Goal: Information Seeking & Learning: Learn about a topic

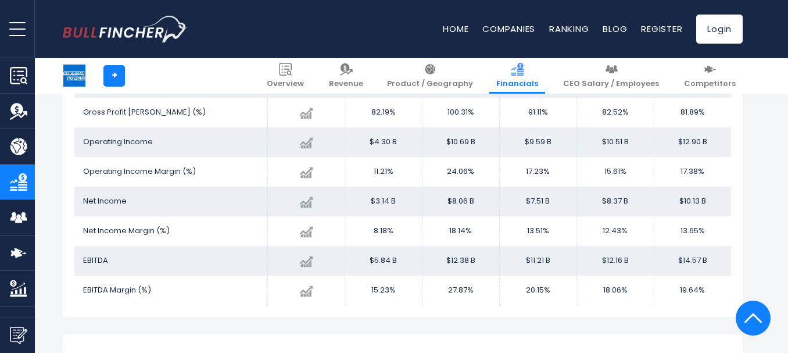
scroll to position [1202, 0]
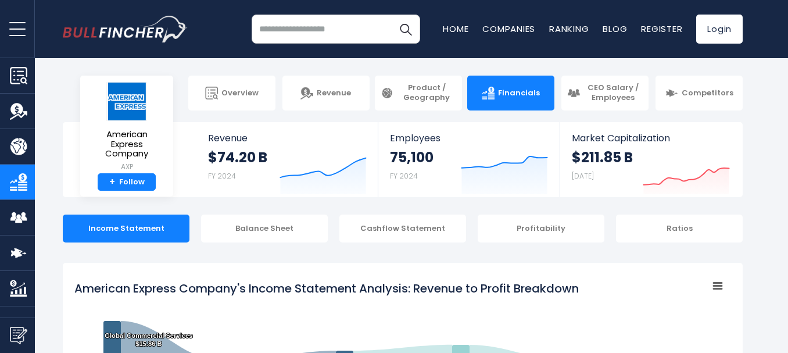
click at [346, 33] on input "search" at bounding box center [336, 29] width 168 height 29
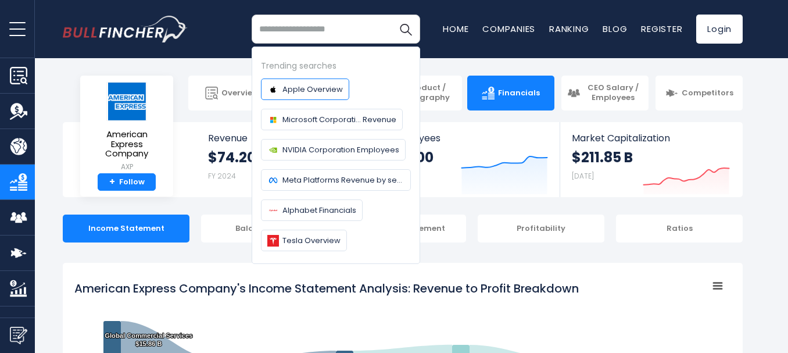
click at [297, 92] on span "Apple Overview" at bounding box center [312, 89] width 60 height 12
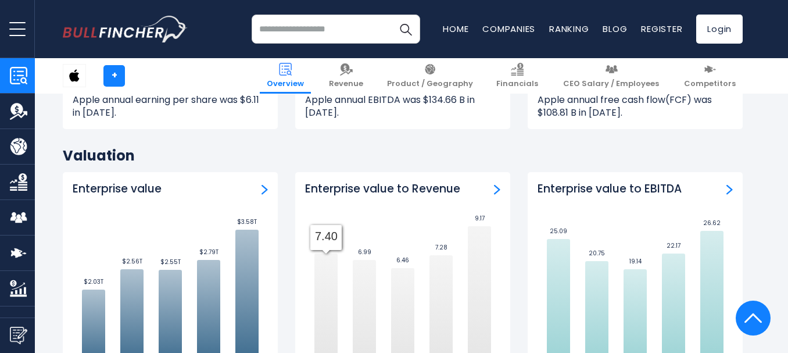
scroll to position [2962, 0]
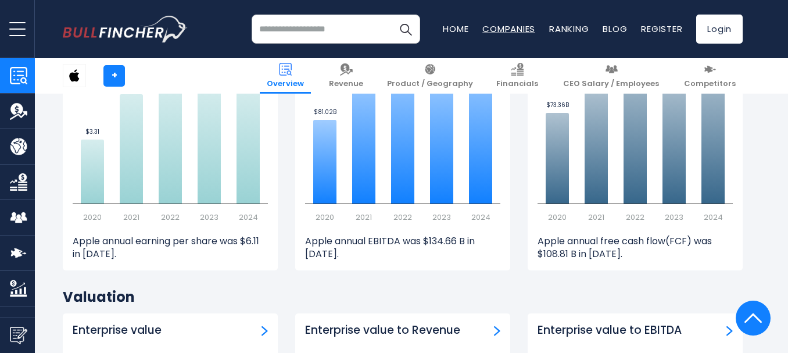
click at [523, 33] on link "Companies" at bounding box center [508, 29] width 53 height 12
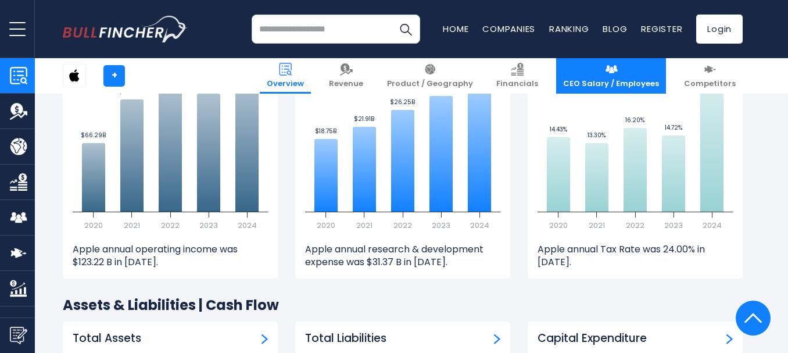
scroll to position [1451, 0]
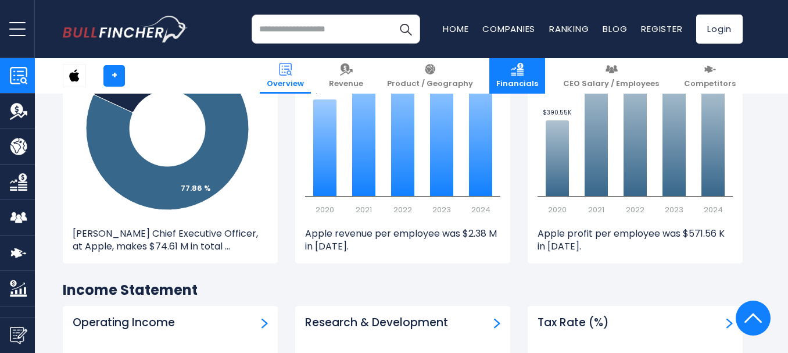
click at [538, 79] on span "Financials" at bounding box center [517, 84] width 42 height 10
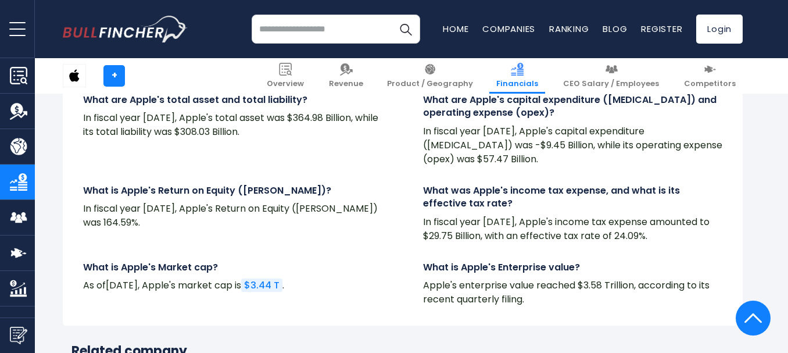
scroll to position [2883, 0]
